Goal: Task Accomplishment & Management: Manage account settings

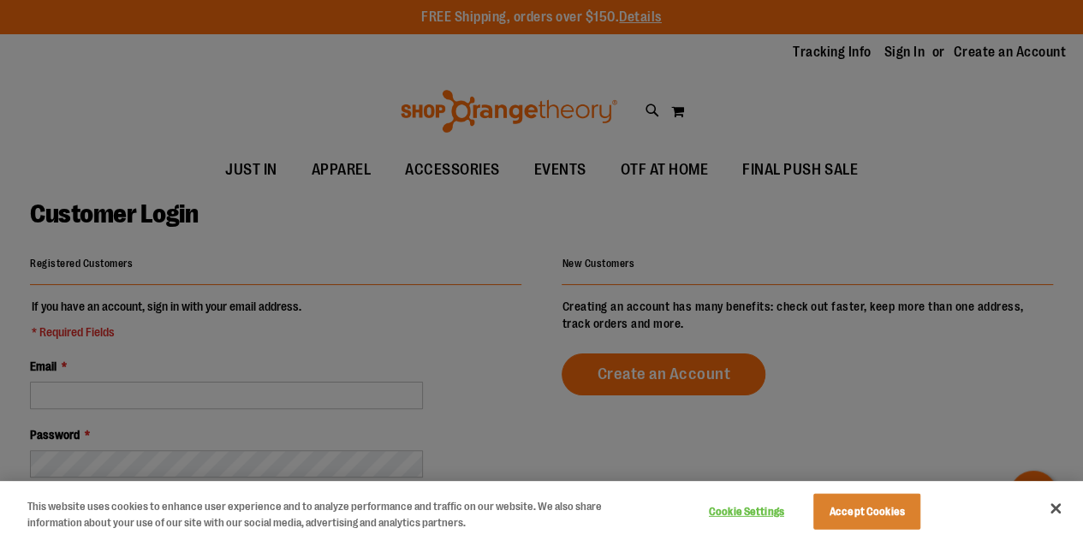
click at [503, 282] on div at bounding box center [541, 270] width 1083 height 540
click at [908, 514] on button "Accept Cookies" at bounding box center [867, 512] width 107 height 36
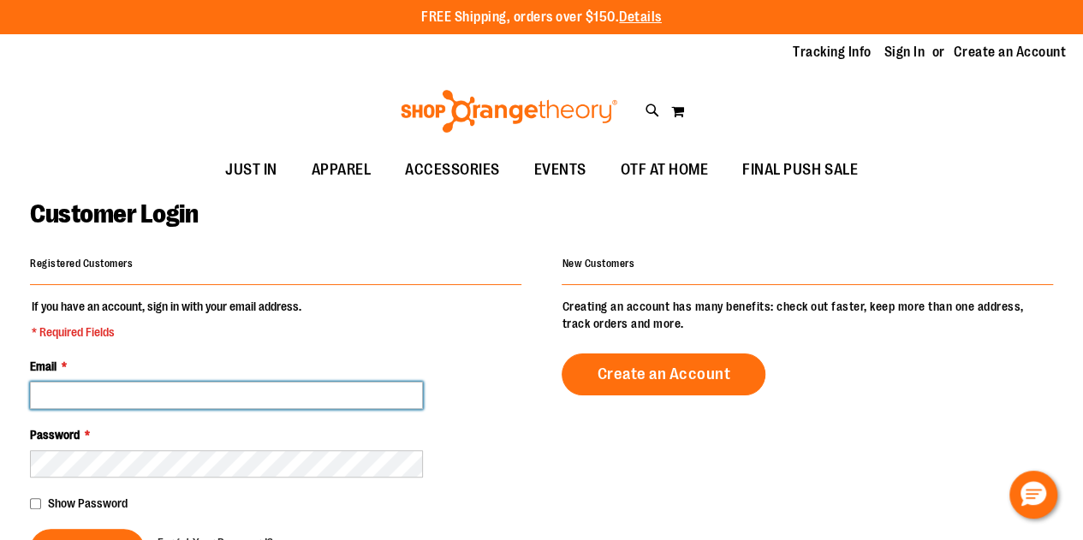
click at [156, 398] on input "Email *" at bounding box center [226, 395] width 393 height 27
type input "**********"
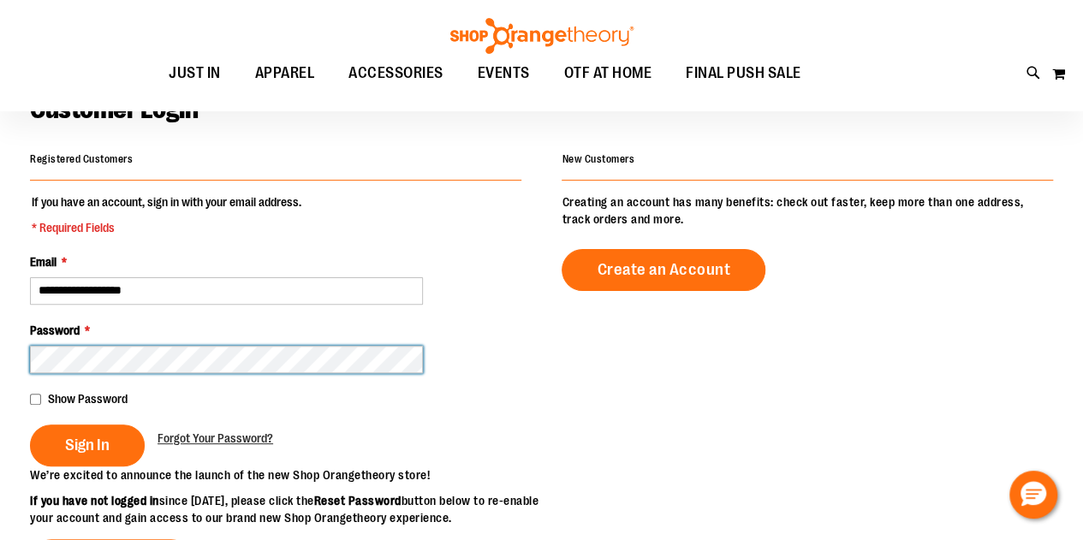
scroll to position [105, 0]
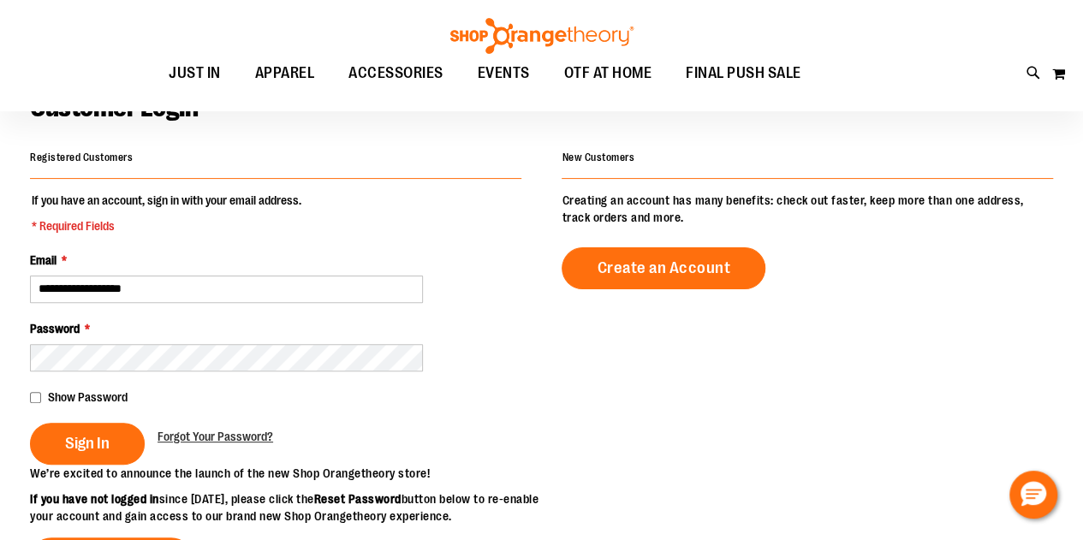
click at [112, 446] on button "Sign In" at bounding box center [87, 444] width 115 height 42
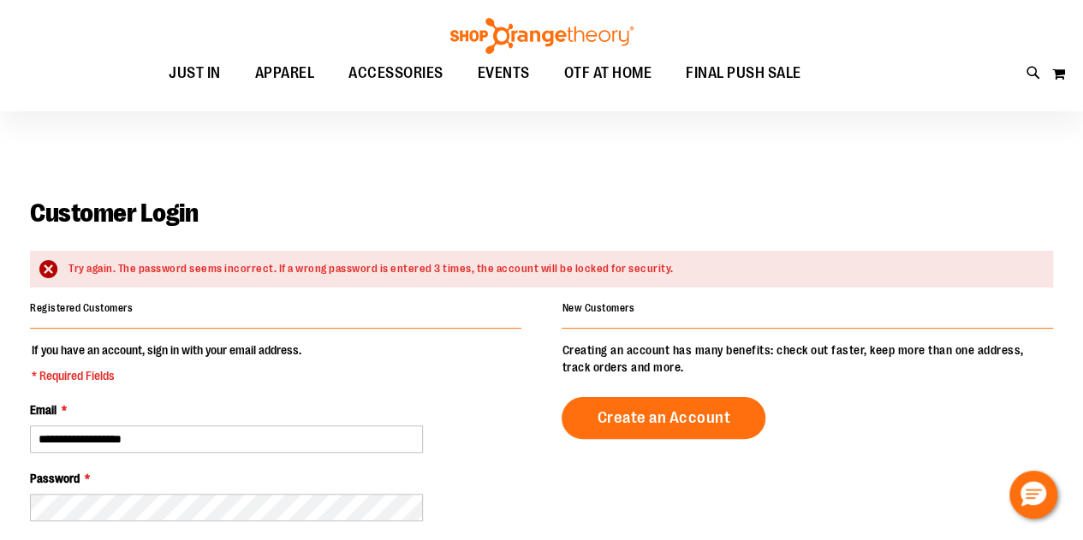
scroll to position [221, 0]
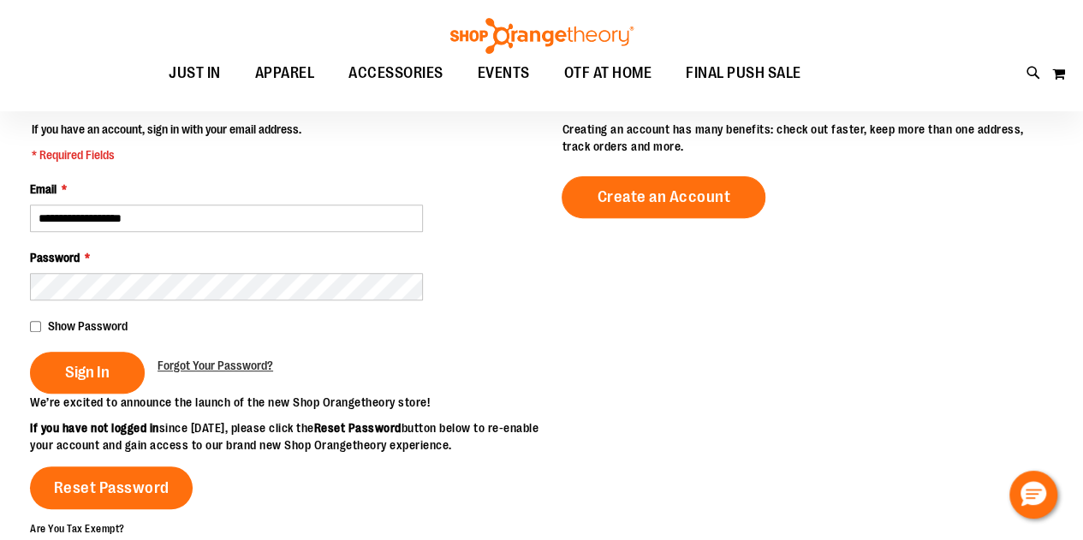
click at [98, 360] on button "Sign In" at bounding box center [87, 373] width 115 height 42
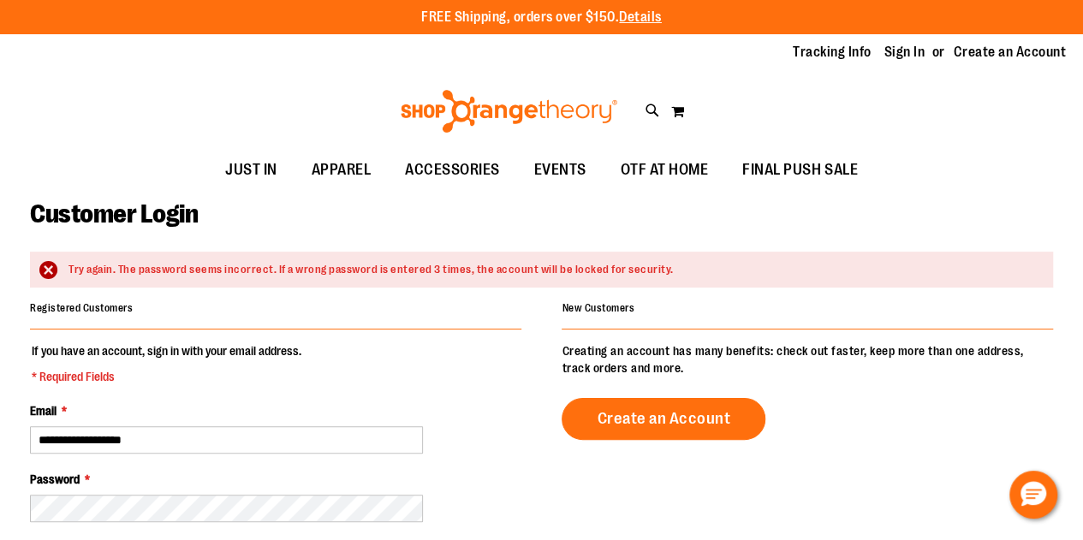
click at [900, 61] on link "Sign In" at bounding box center [905, 52] width 41 height 19
